Goal: Task Accomplishment & Management: Manage account settings

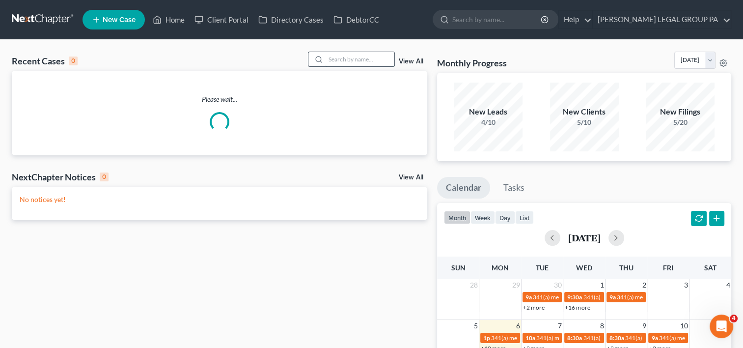
click at [345, 58] on input "search" at bounding box center [360, 59] width 69 height 14
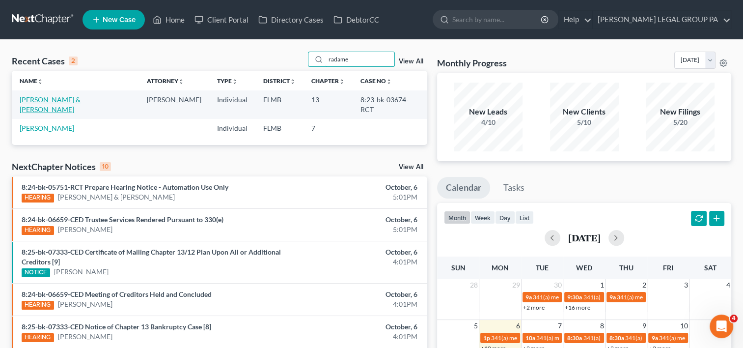
type input "radame"
click at [81, 100] on link "[PERSON_NAME] & [PERSON_NAME]" at bounding box center [50, 104] width 61 height 18
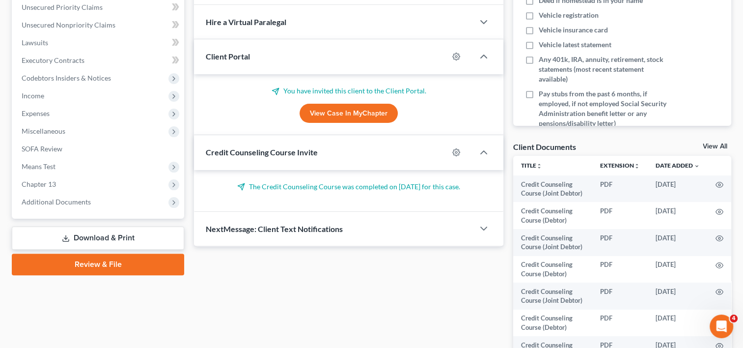
scroll to position [284, 0]
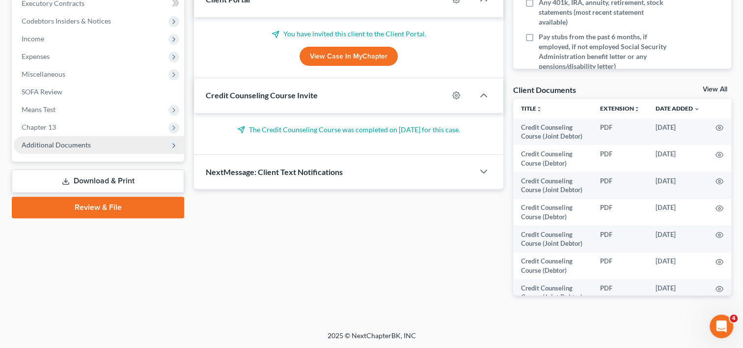
click at [68, 148] on span "Additional Documents" at bounding box center [56, 145] width 69 height 8
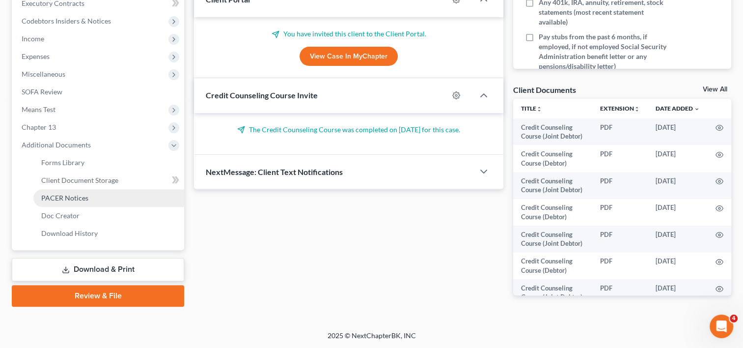
click at [66, 197] on span "PACER Notices" at bounding box center [64, 198] width 47 height 8
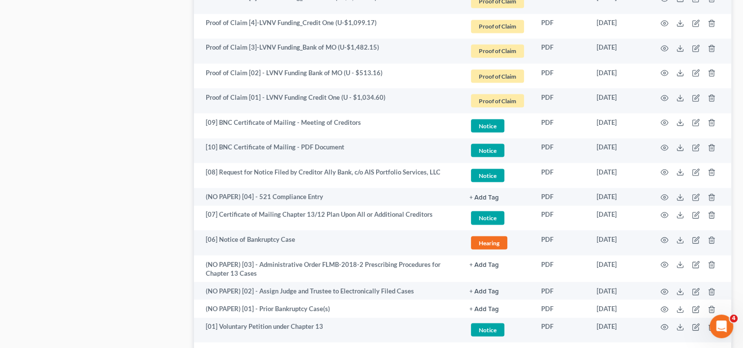
scroll to position [1905, 0]
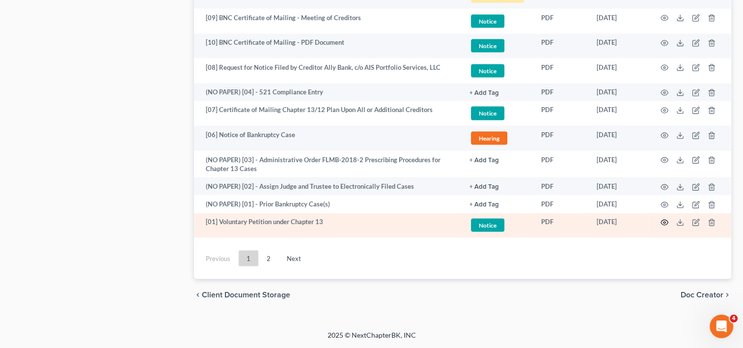
click at [666, 222] on icon "button" at bounding box center [665, 223] width 8 height 8
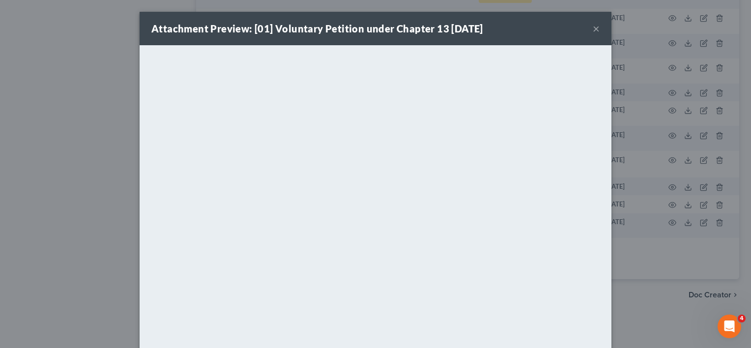
click at [593, 26] on button "×" at bounding box center [596, 29] width 7 height 12
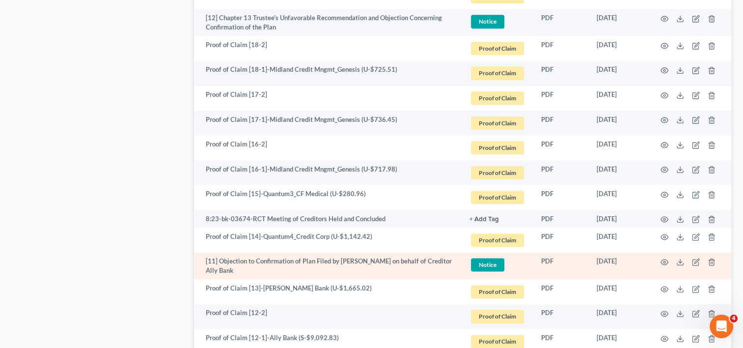
scroll to position [1168, 0]
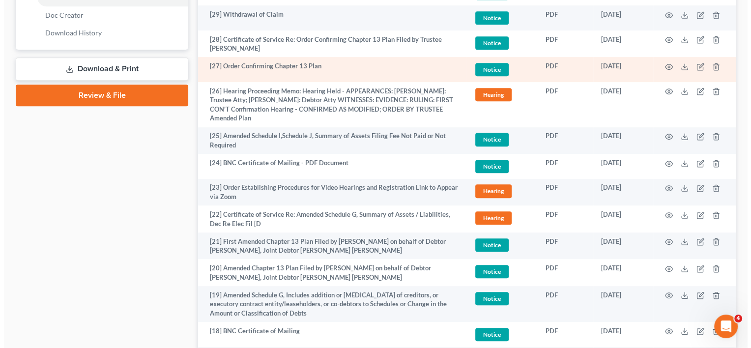
scroll to position [504, 0]
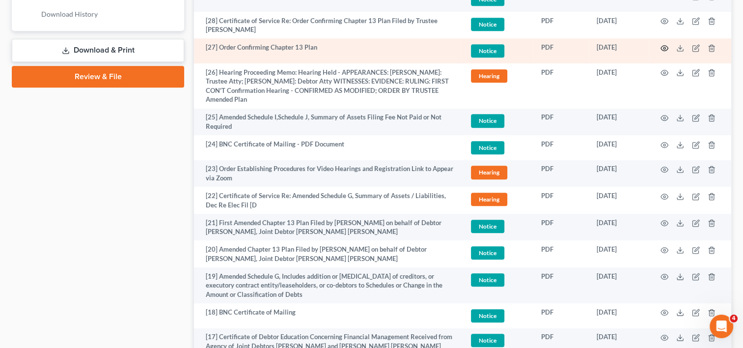
click at [666, 45] on icon "button" at bounding box center [664, 47] width 7 height 5
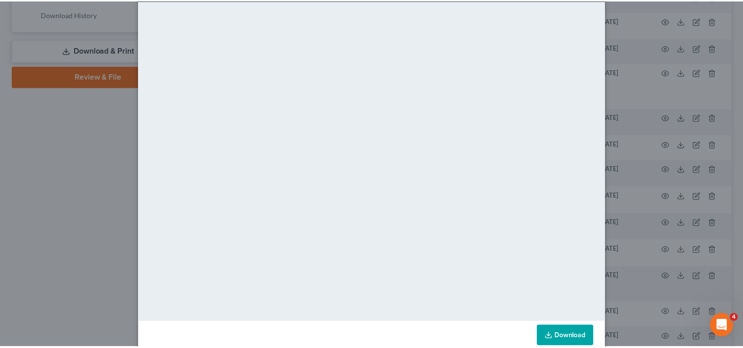
scroll to position [63, 0]
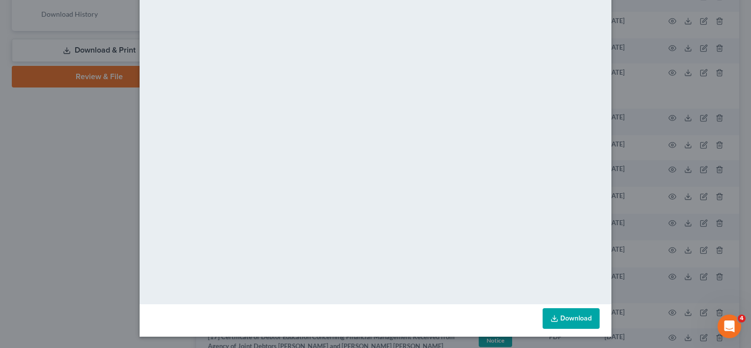
click at [28, 183] on div "Attachment Preview: [27] Order Confirming Chapter 13 Plan [DATE] × <object ng-a…" at bounding box center [375, 174] width 751 height 348
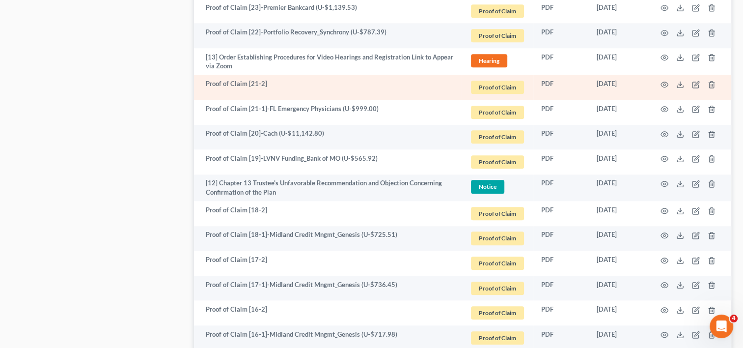
scroll to position [995, 0]
